Goal: Browse casually: Explore the website without a specific task or goal

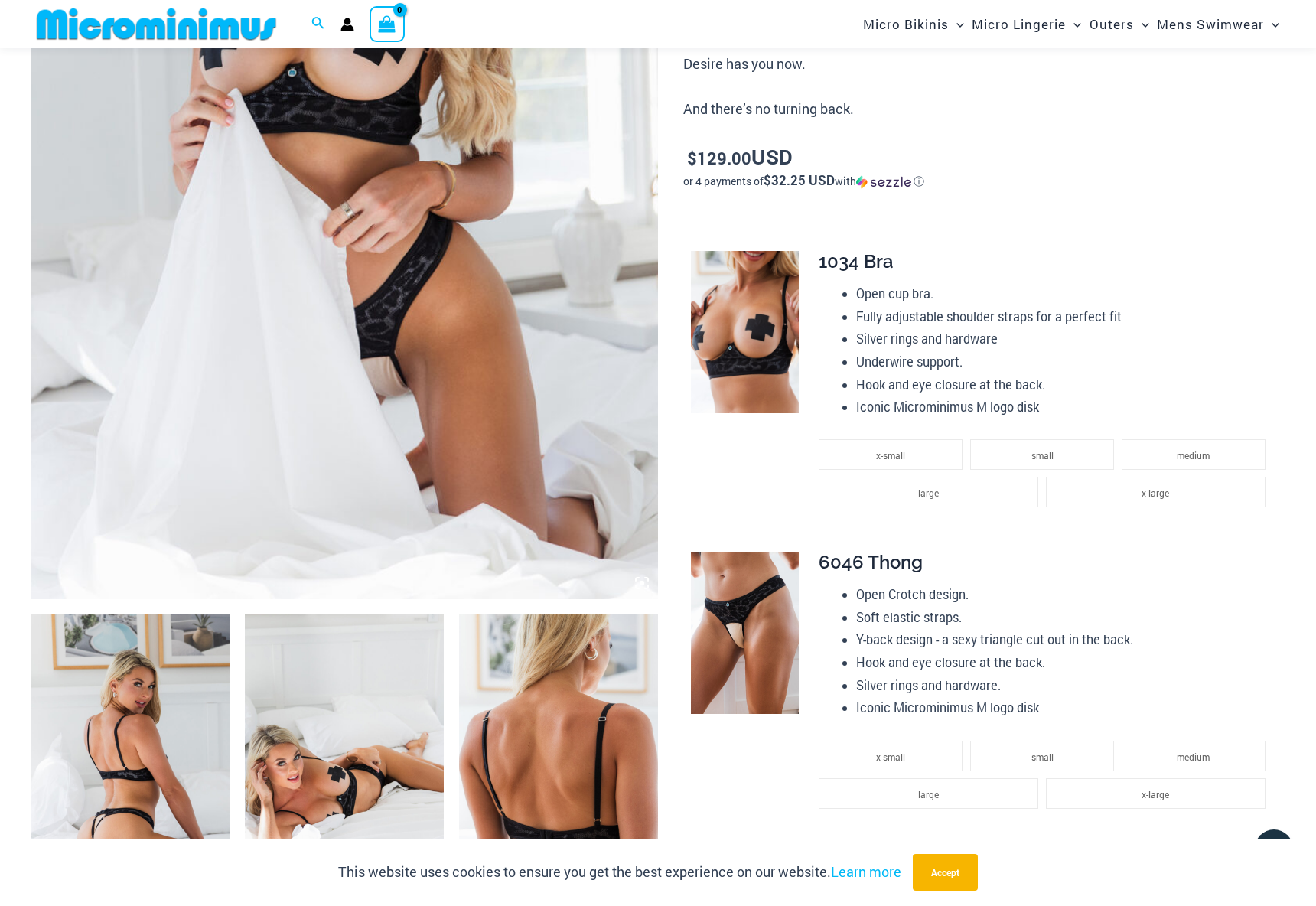
scroll to position [477, 0]
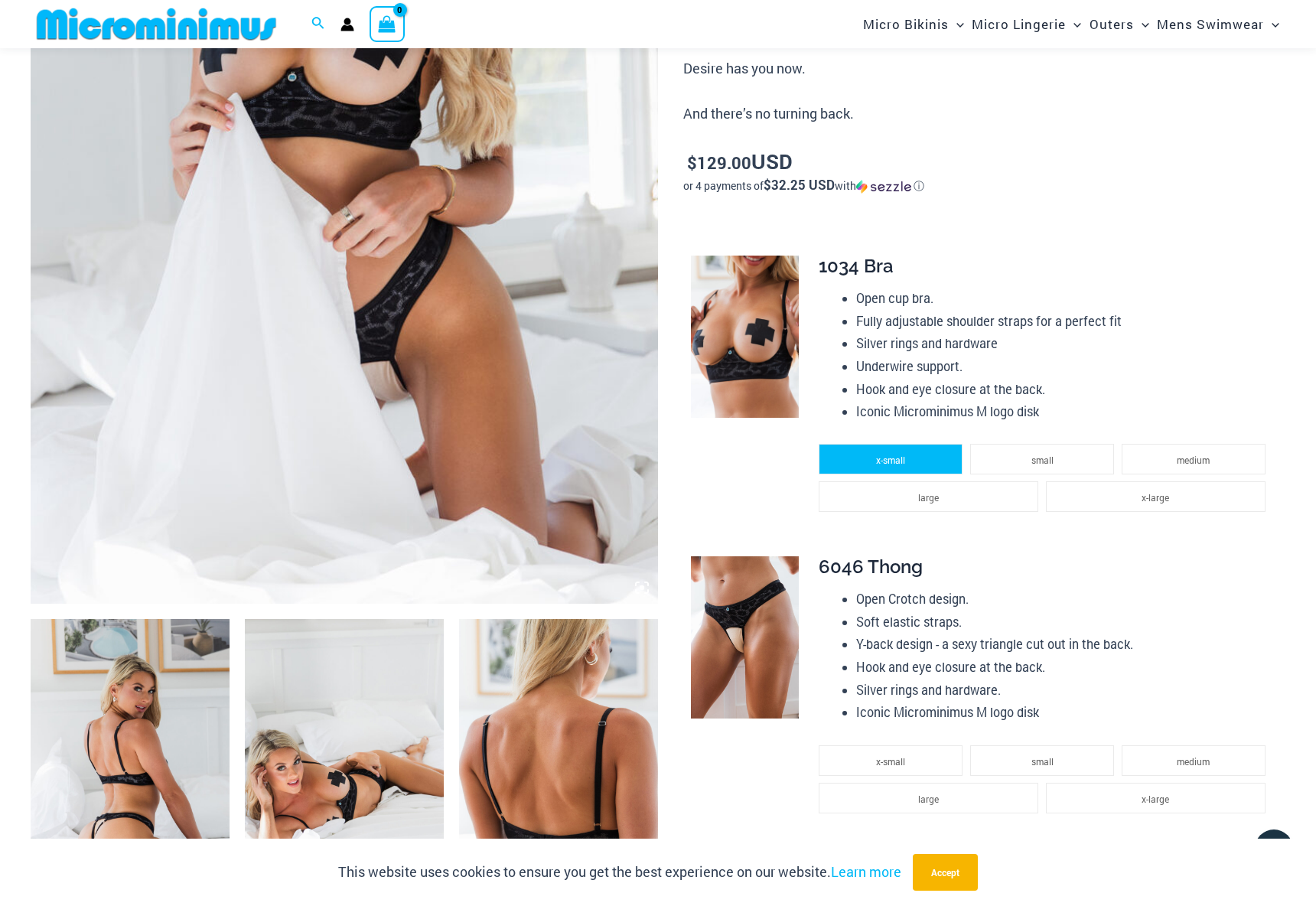
click at [910, 452] on li "x-small" at bounding box center [891, 458] width 144 height 31
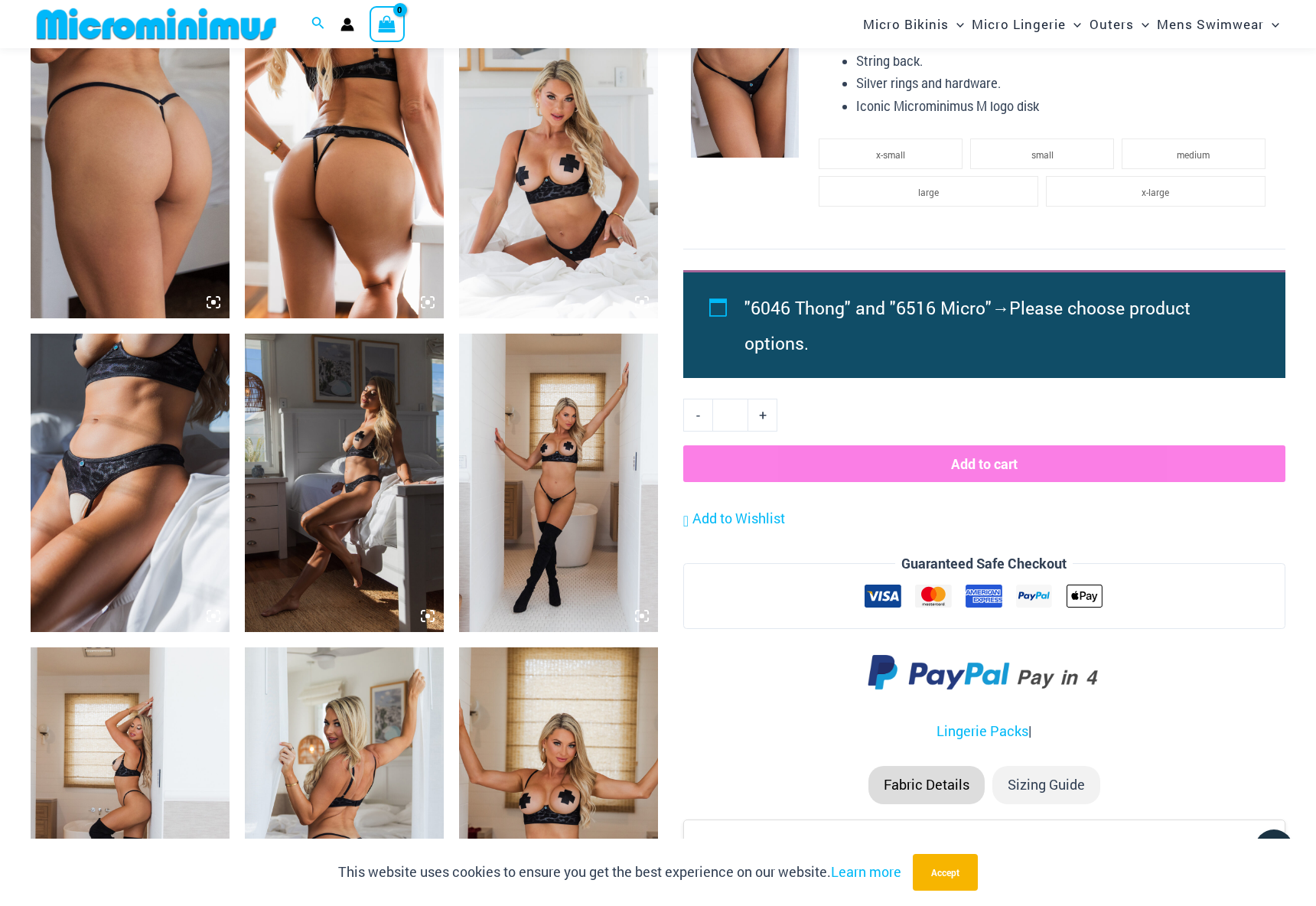
scroll to position [1388, 0]
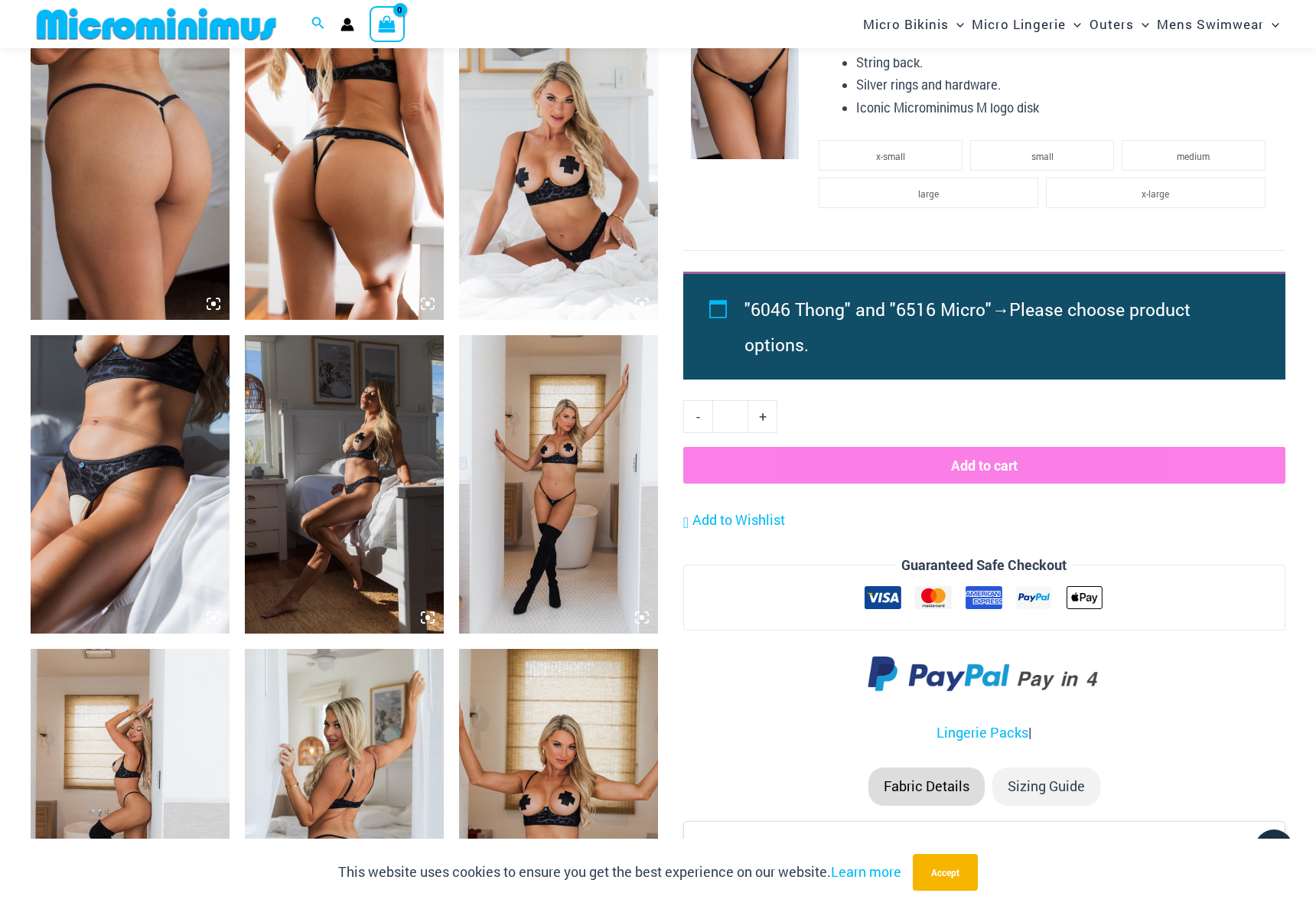
click at [108, 450] on img at bounding box center [130, 484] width 199 height 299
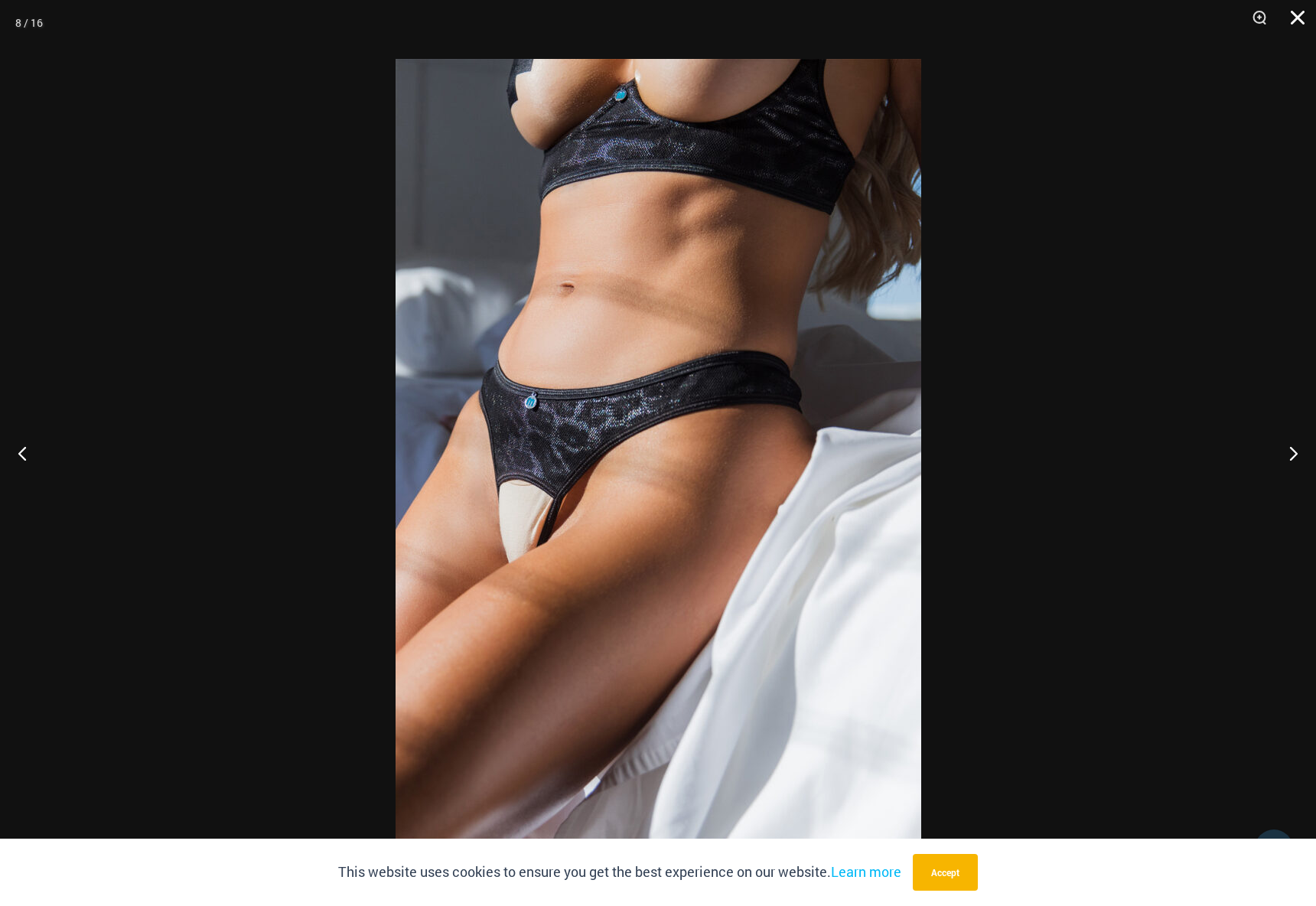
click at [1300, 23] on button "Close" at bounding box center [1292, 23] width 38 height 46
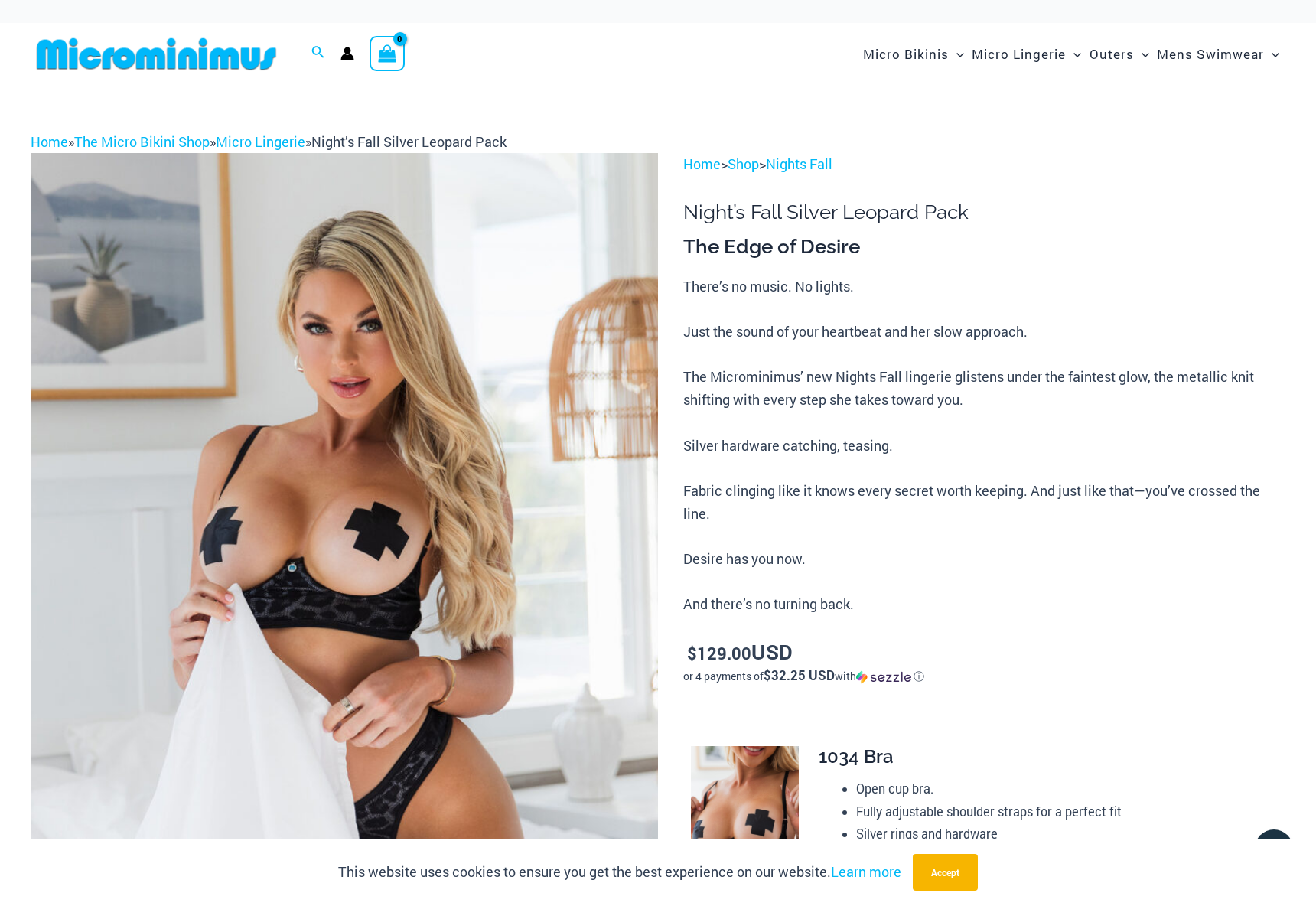
scroll to position [0, 0]
click at [806, 166] on link "Nights Fall" at bounding box center [799, 163] width 67 height 18
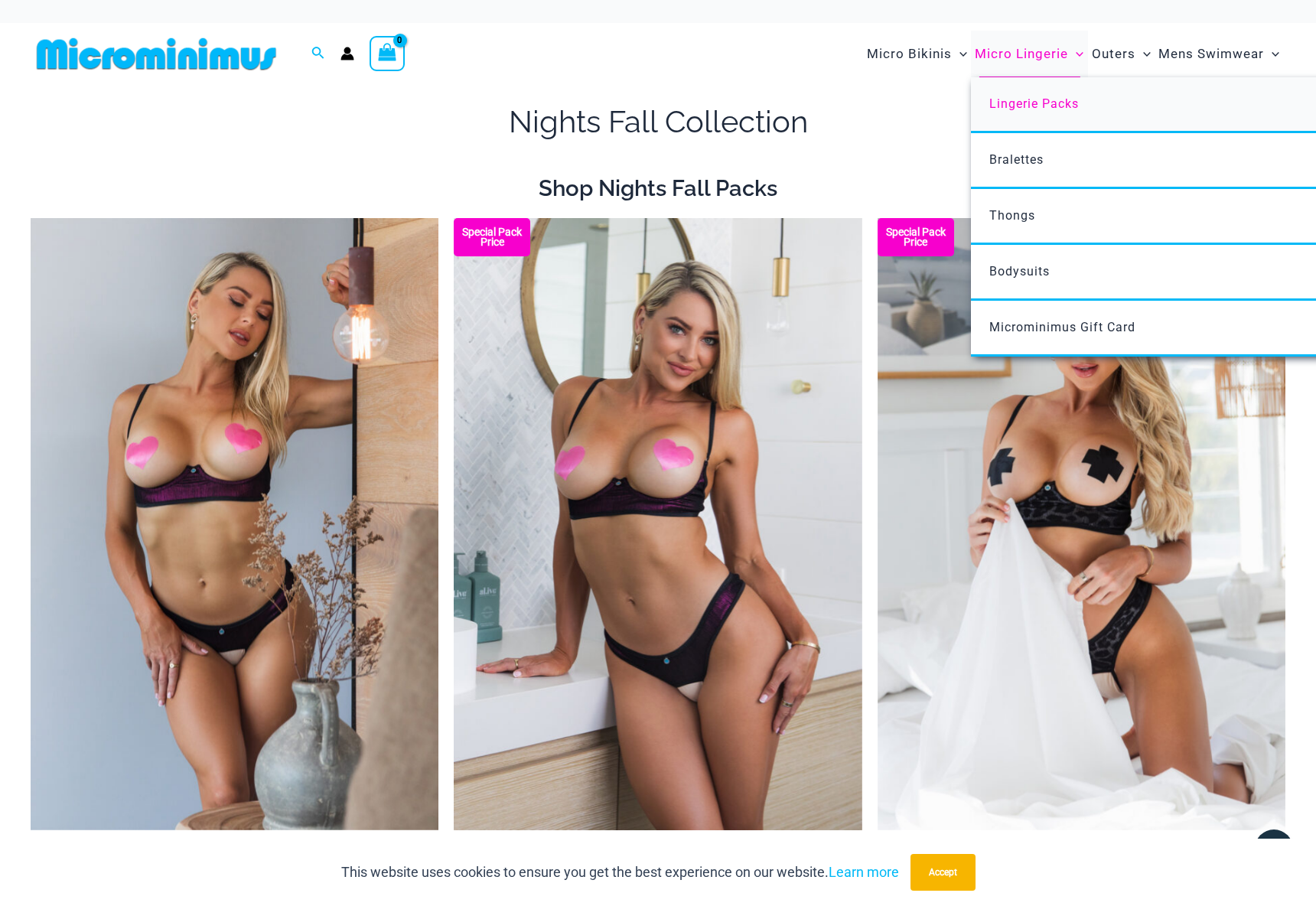
click at [1040, 100] on span "Lingerie Packs" at bounding box center [1034, 103] width 89 height 15
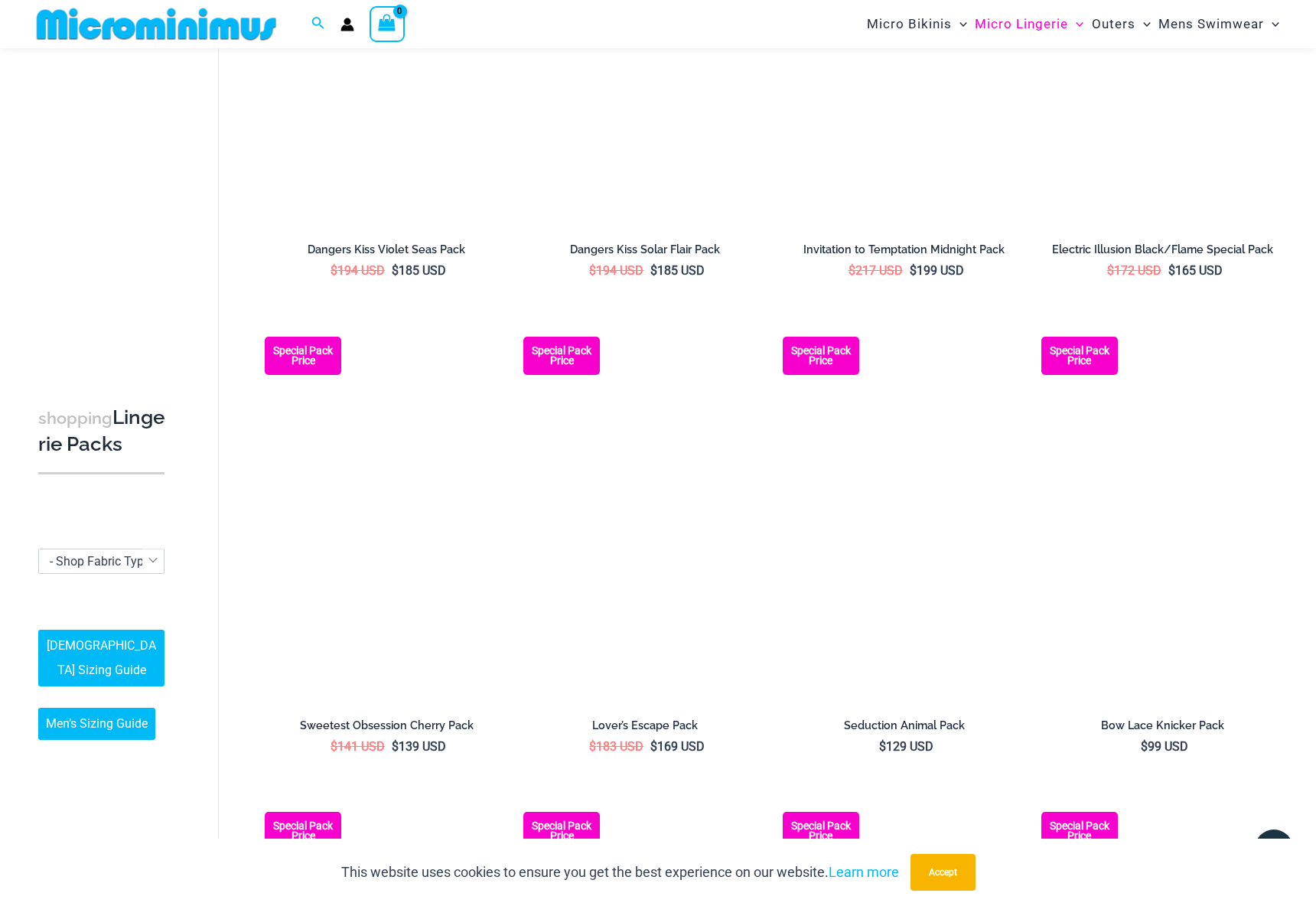
scroll to position [1288, 0]
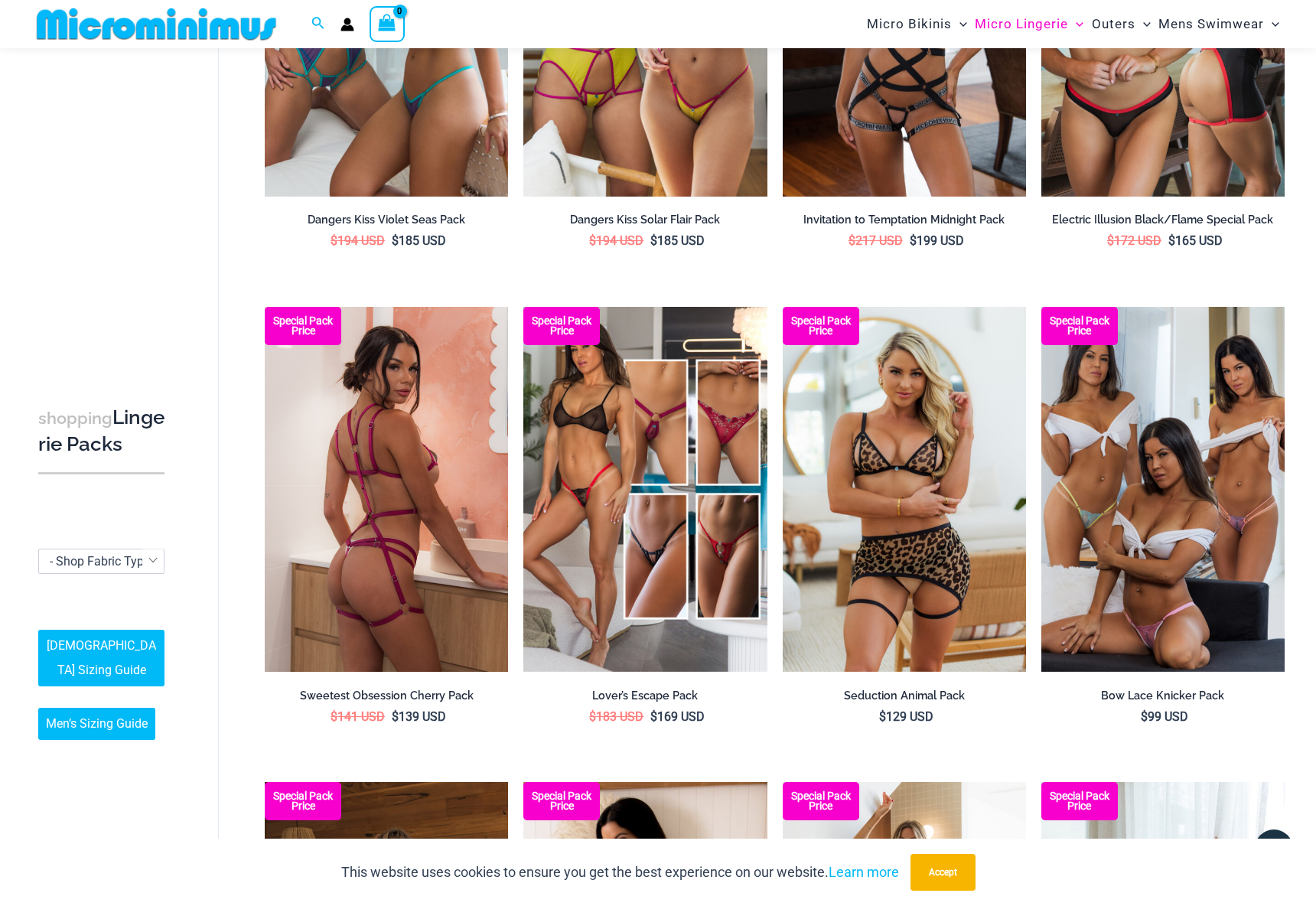
click at [403, 467] on img at bounding box center [386, 489] width 243 height 365
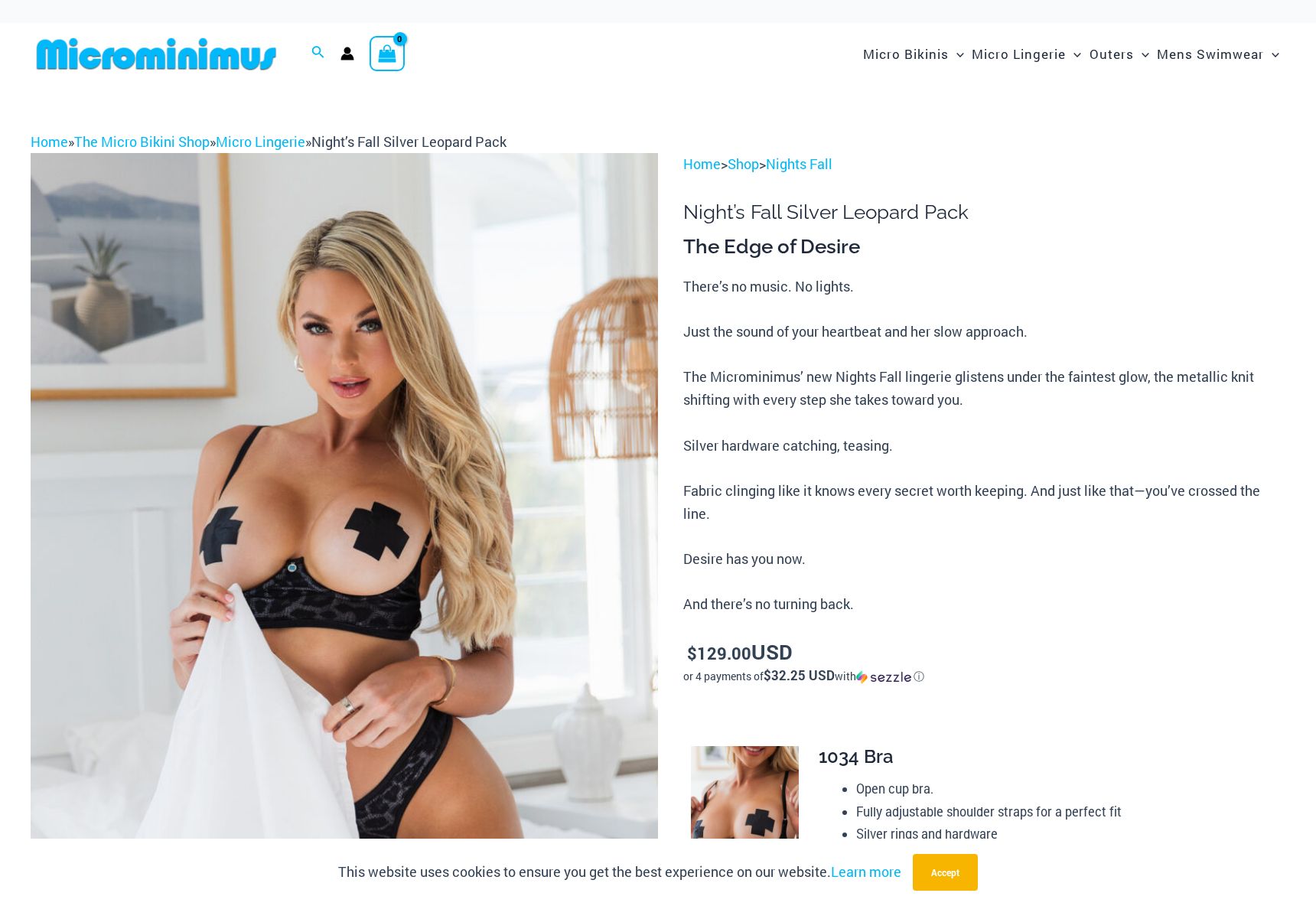
click at [159, 49] on img at bounding box center [156, 54] width 252 height 34
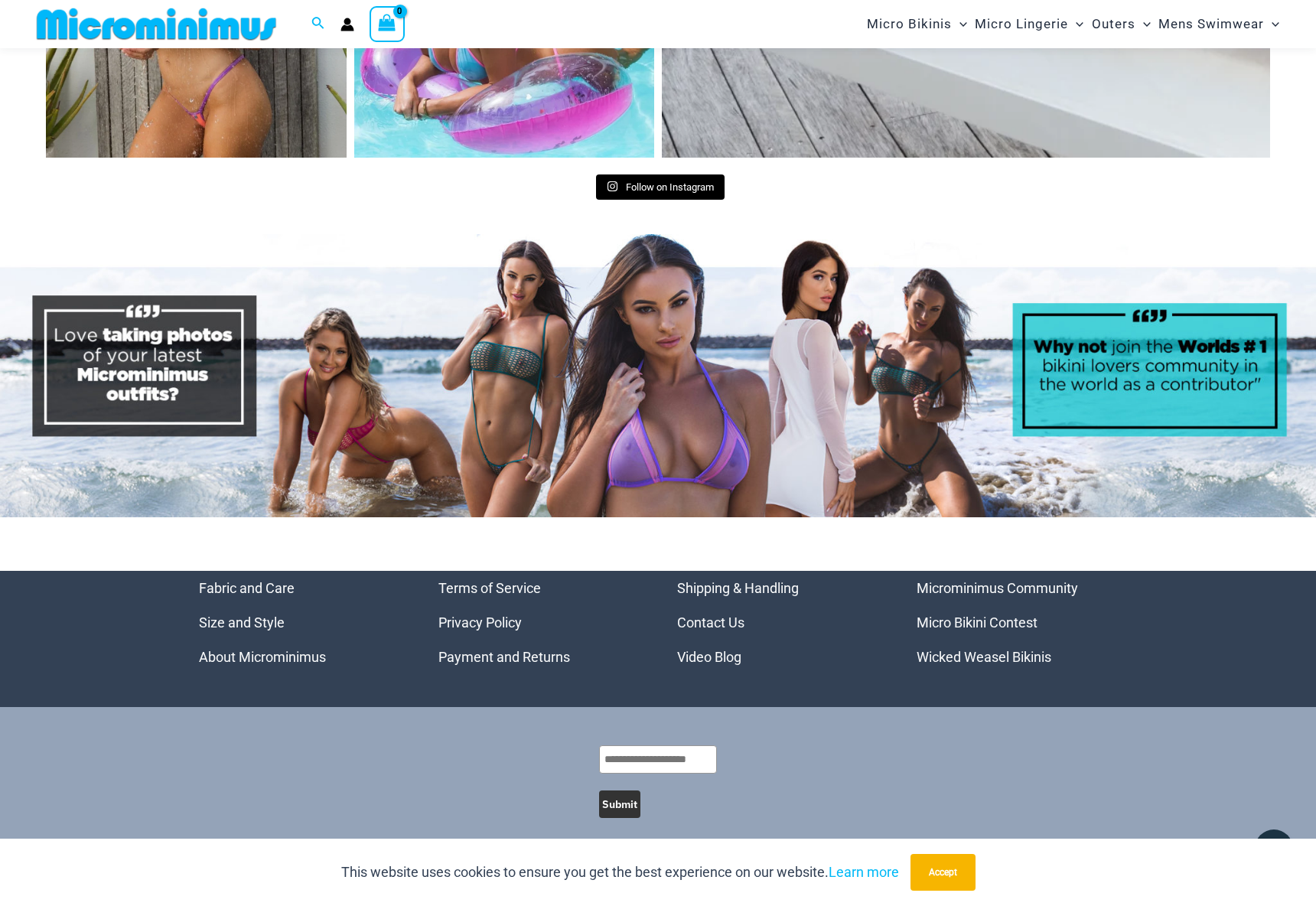
scroll to position [6974, 0]
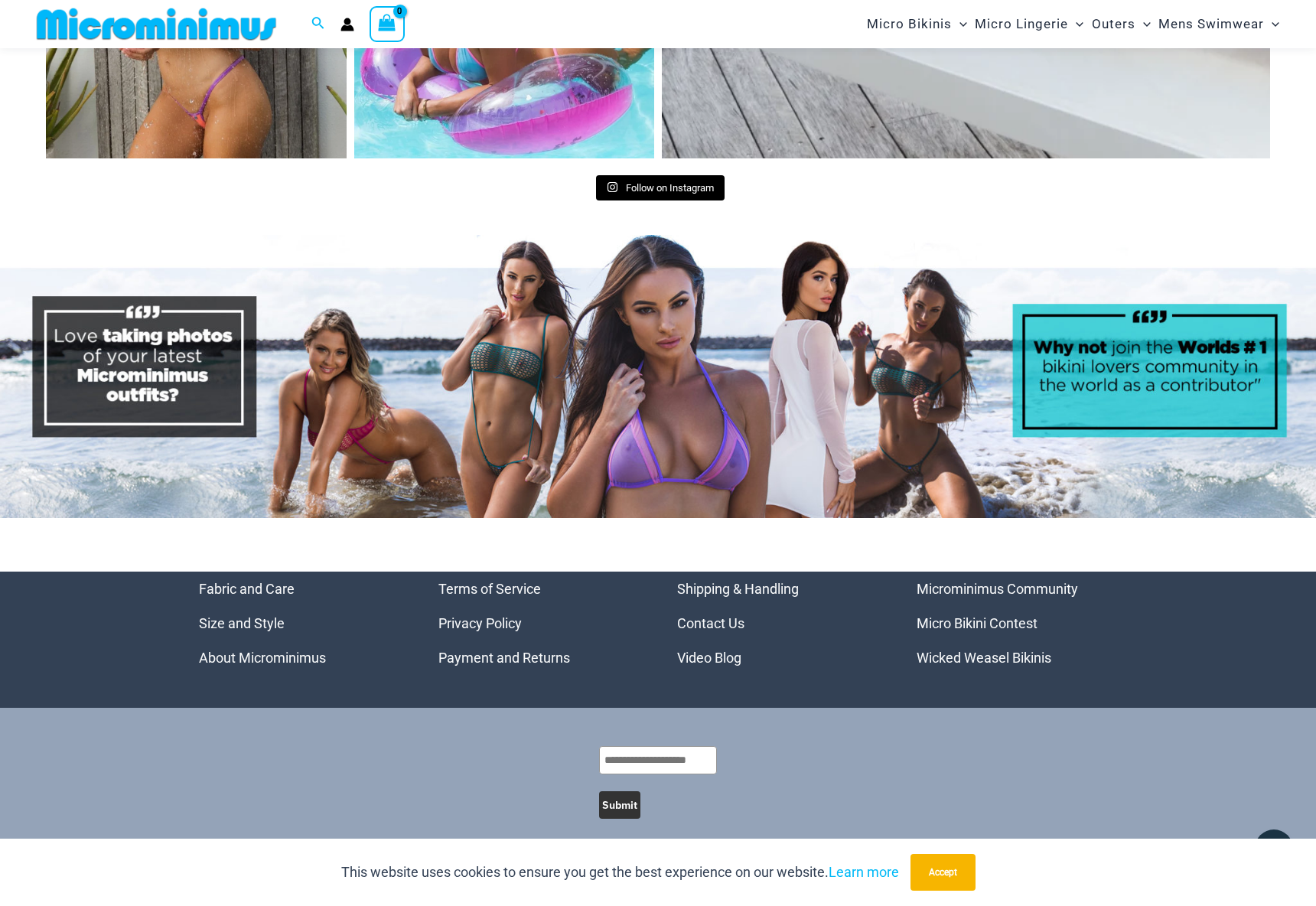
click at [974, 650] on link "Wicked Weasel Bikinis" at bounding box center [984, 658] width 135 height 16
click at [940, 650] on link "Wicked Weasel Bikinis" at bounding box center [984, 658] width 135 height 16
